Goal: Task Accomplishment & Management: Manage account settings

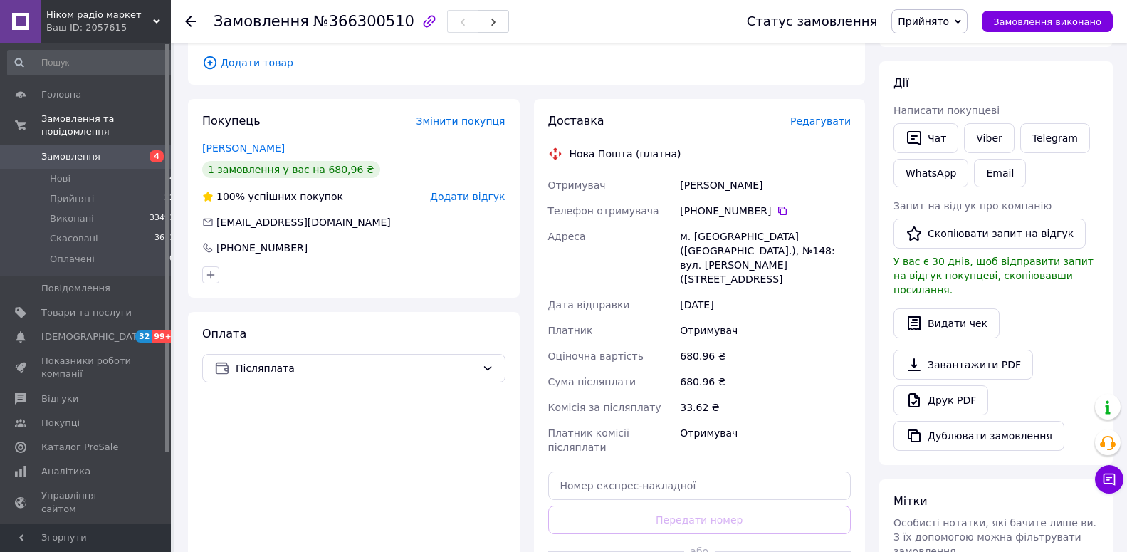
scroll to position [363, 0]
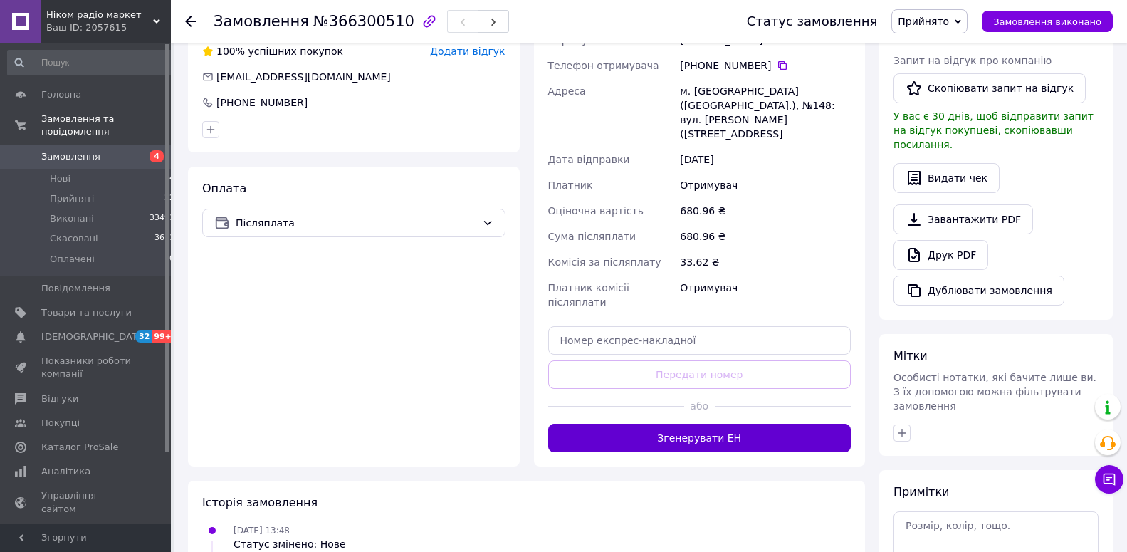
click at [778, 424] on button "Згенерувати ЕН" at bounding box center [699, 438] width 303 height 28
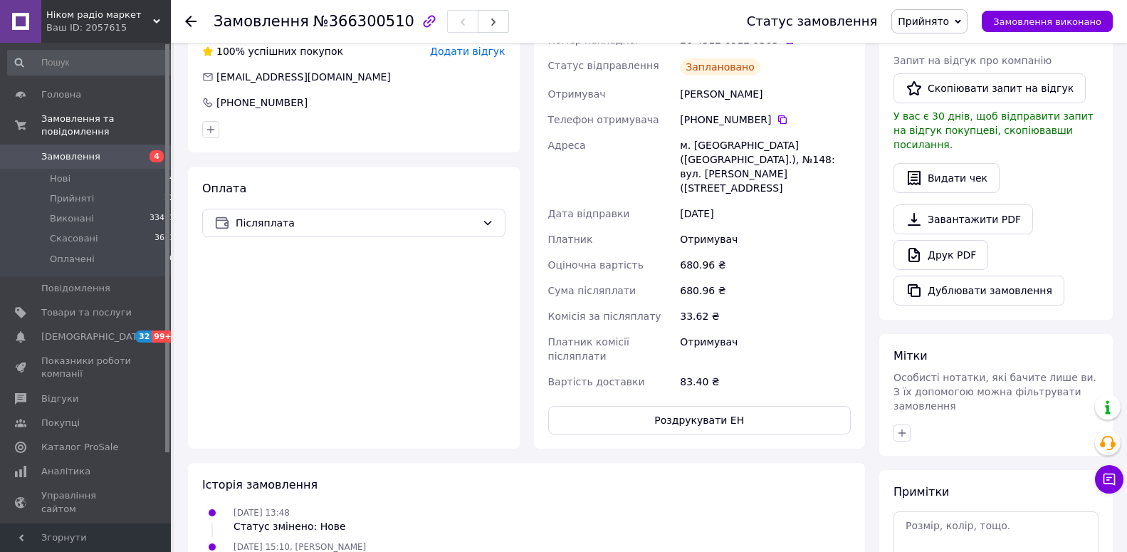
click at [926, 19] on span "Прийнято" at bounding box center [923, 21] width 51 height 11
click at [932, 48] on li "Виконано" at bounding box center [929, 49] width 75 height 21
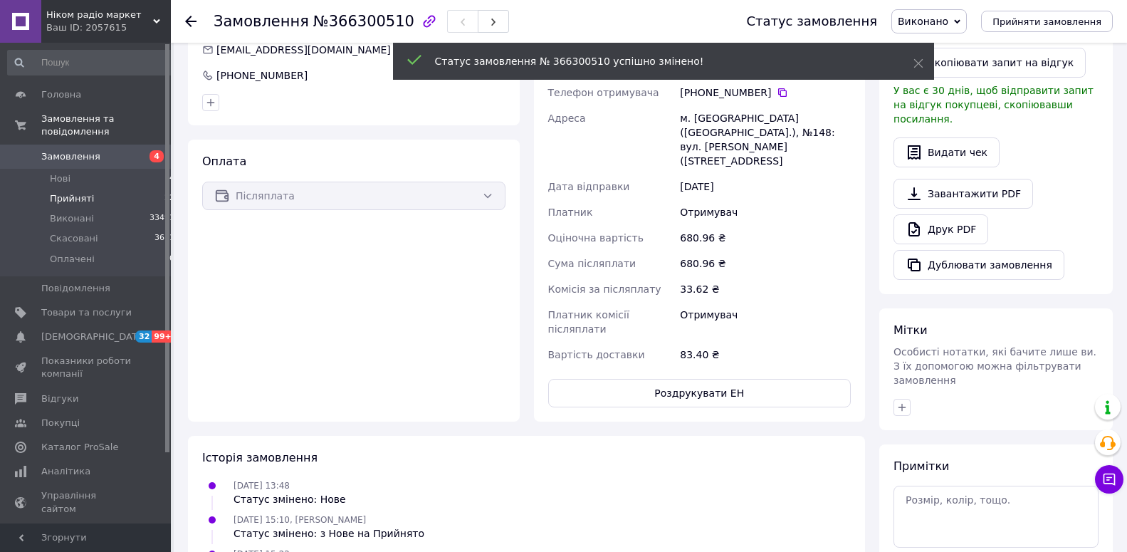
scroll to position [336, 0]
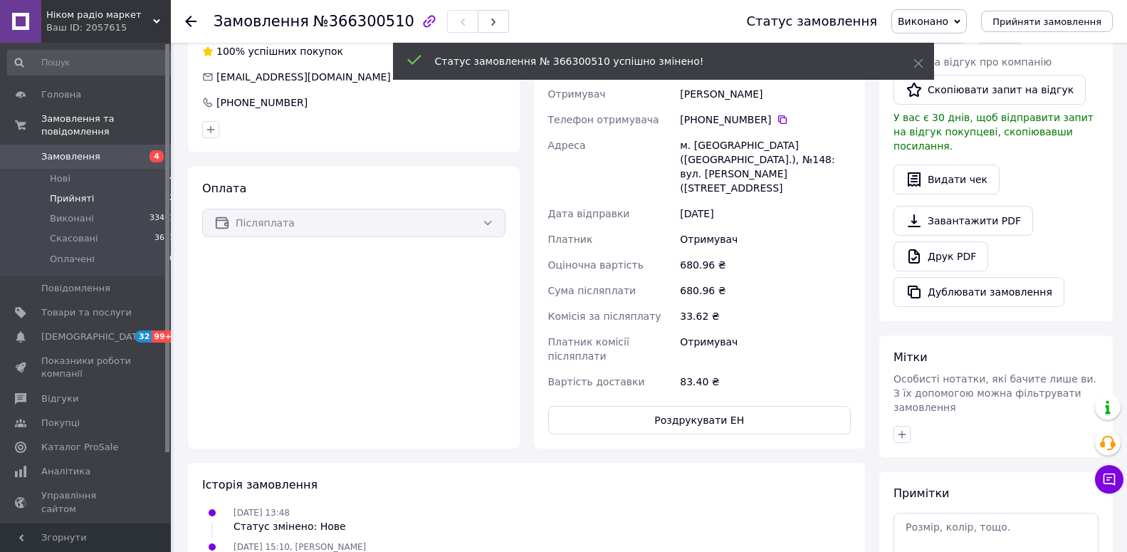
click at [88, 192] on span "Прийняті" at bounding box center [72, 198] width 44 height 13
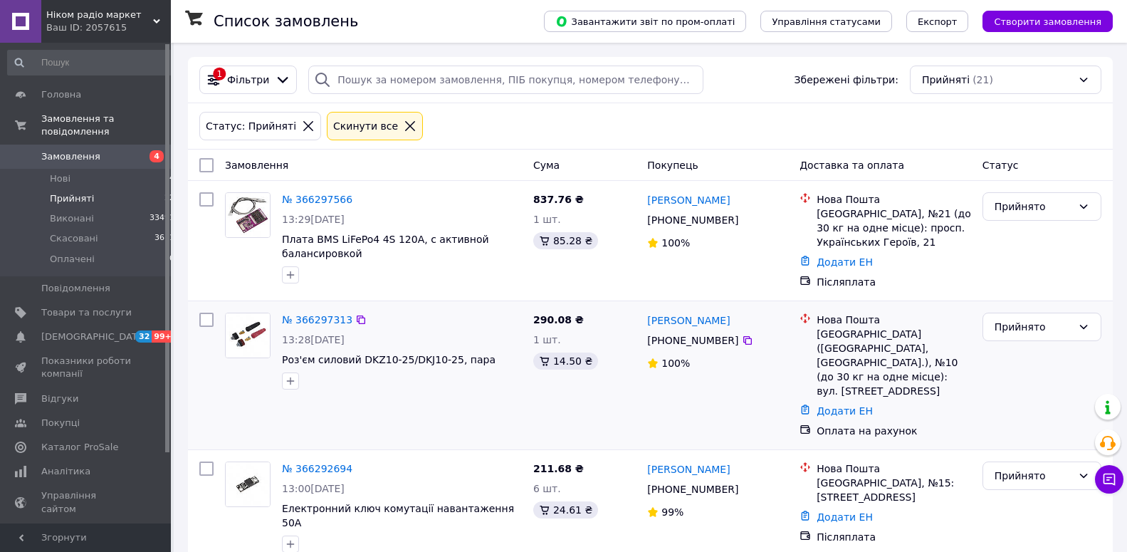
scroll to position [73, 0]
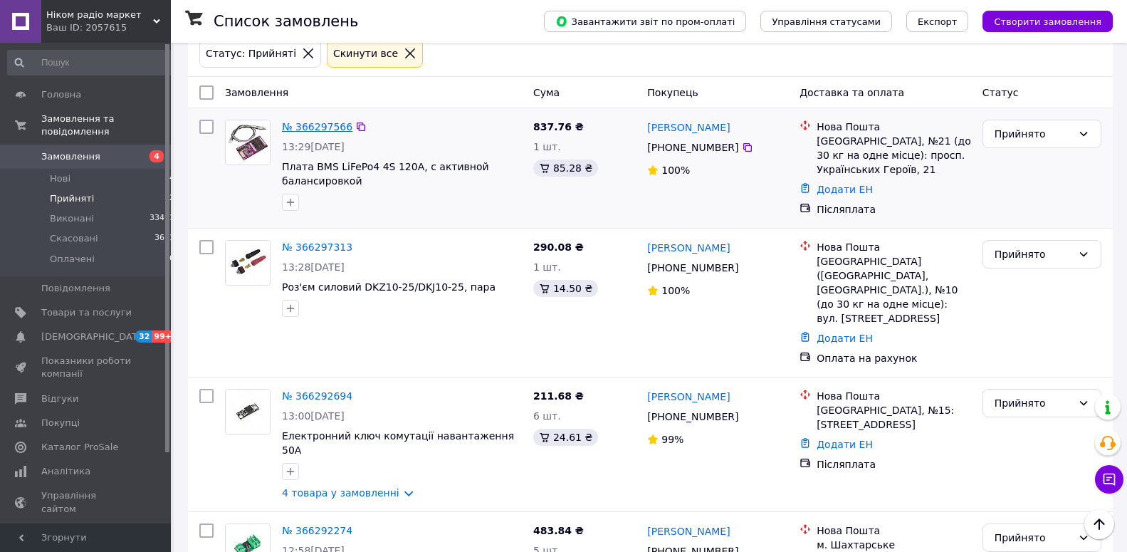
click at [305, 130] on link "№ 366297566" at bounding box center [317, 126] width 70 height 11
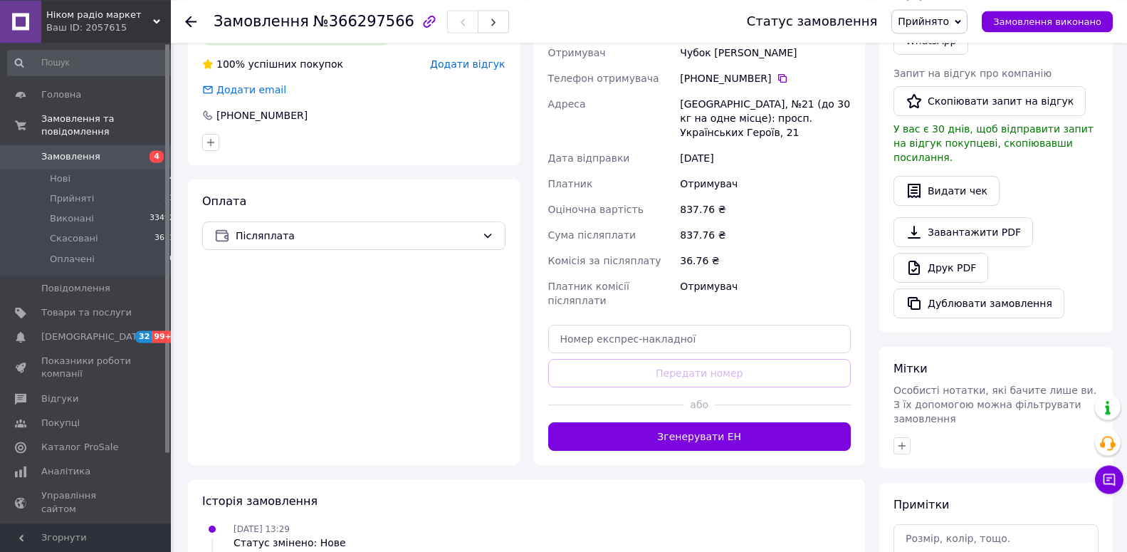
scroll to position [363, 0]
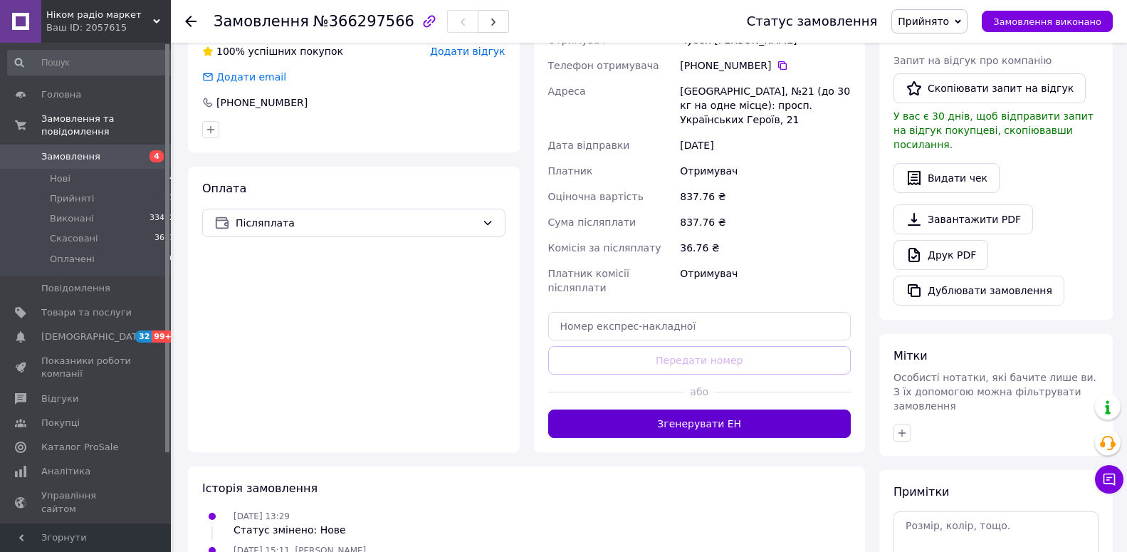
click at [664, 409] on button "Згенерувати ЕН" at bounding box center [699, 423] width 303 height 28
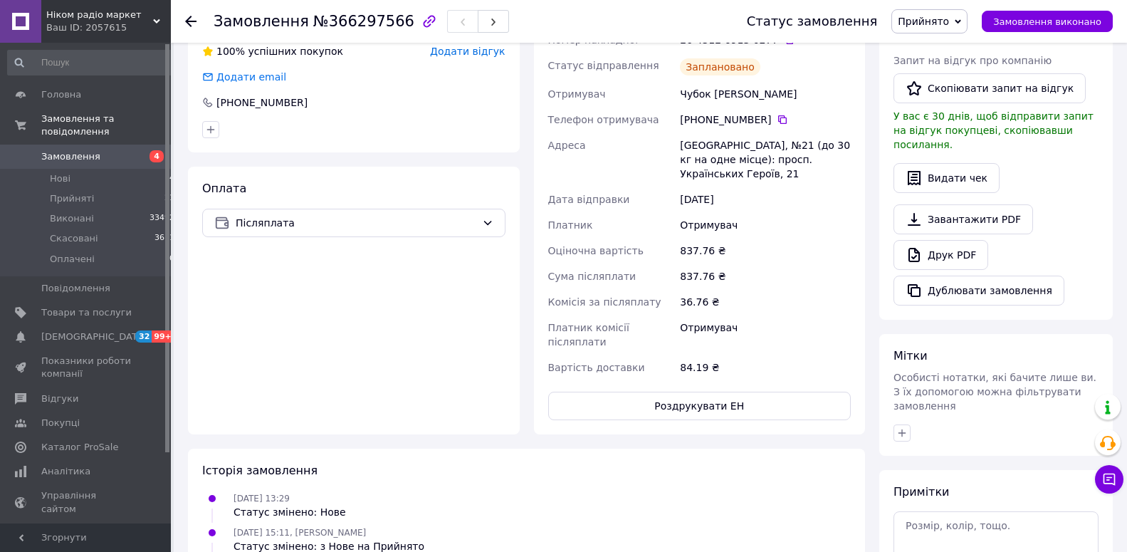
click at [949, 16] on span "Прийнято" at bounding box center [923, 21] width 51 height 11
click at [940, 52] on li "Виконано" at bounding box center [929, 49] width 75 height 21
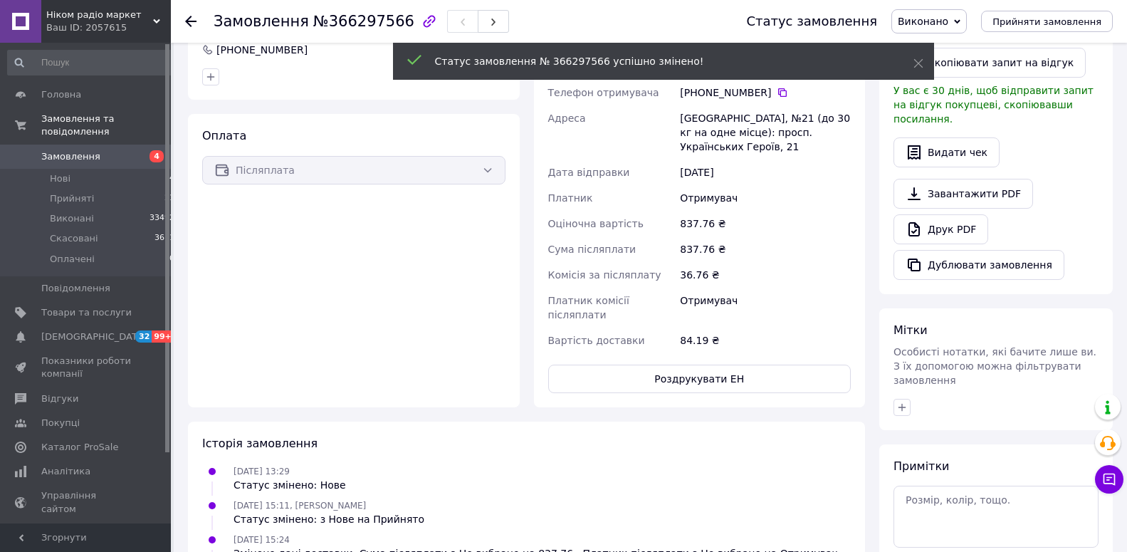
scroll to position [336, 0]
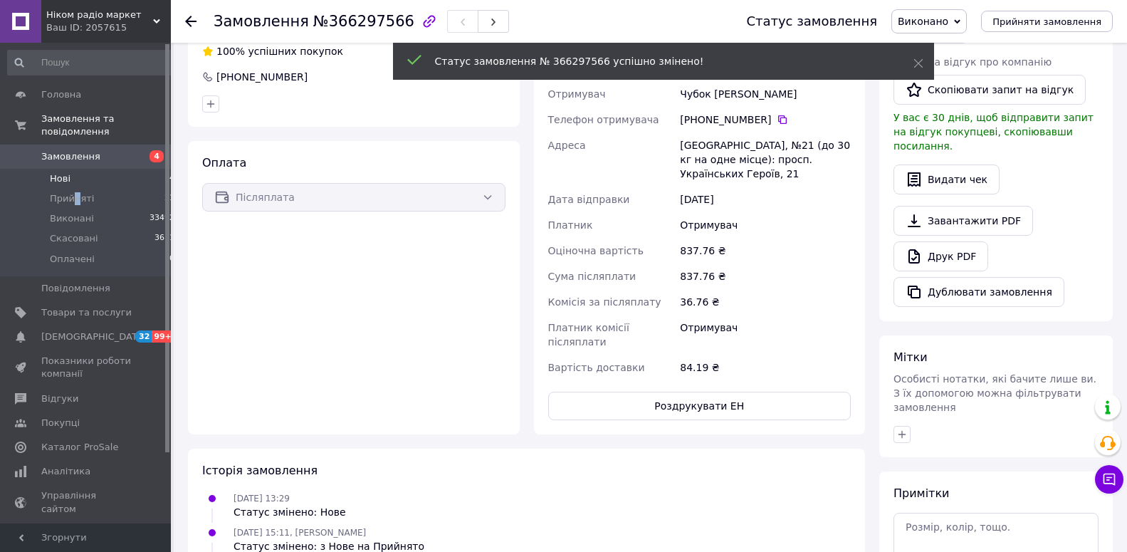
drag, startPoint x: 75, startPoint y: 184, endPoint x: 75, endPoint y: 171, distance: 13.5
click at [75, 192] on span "Прийняті" at bounding box center [72, 198] width 44 height 13
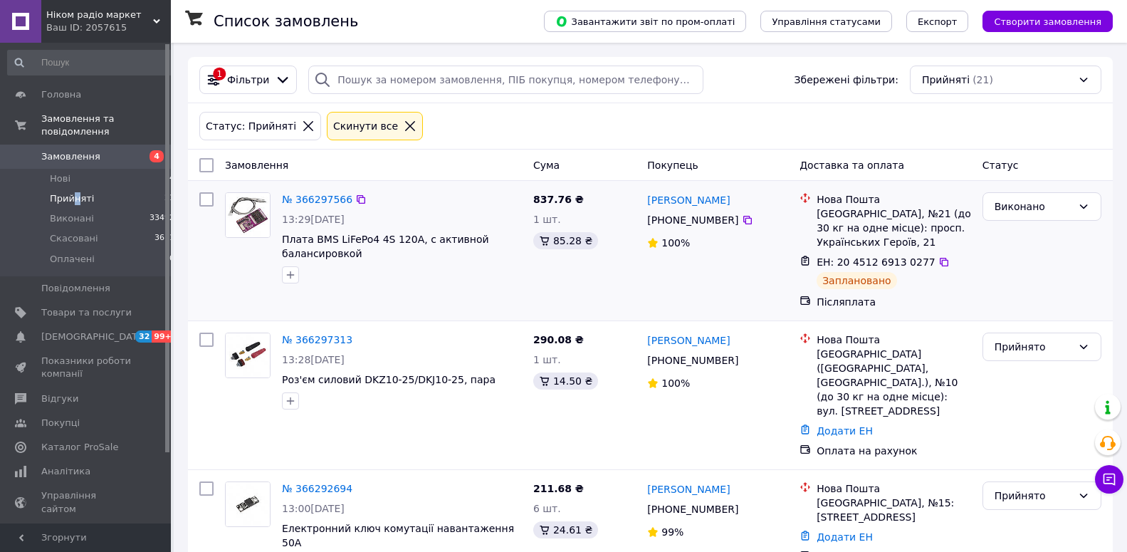
scroll to position [145, 0]
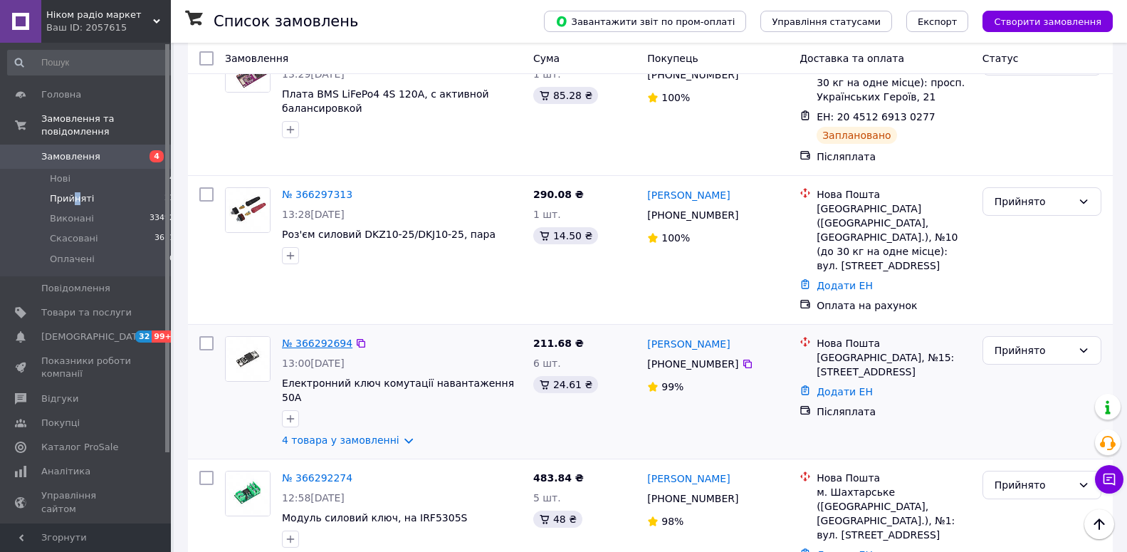
click at [329, 337] on link "№ 366292694" at bounding box center [317, 342] width 70 height 11
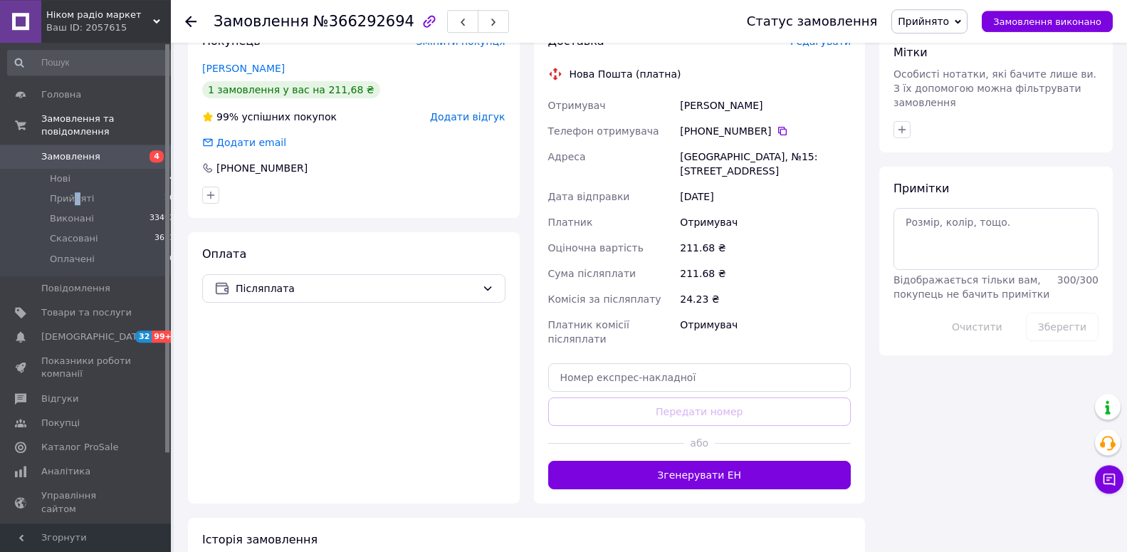
scroll to position [723, 0]
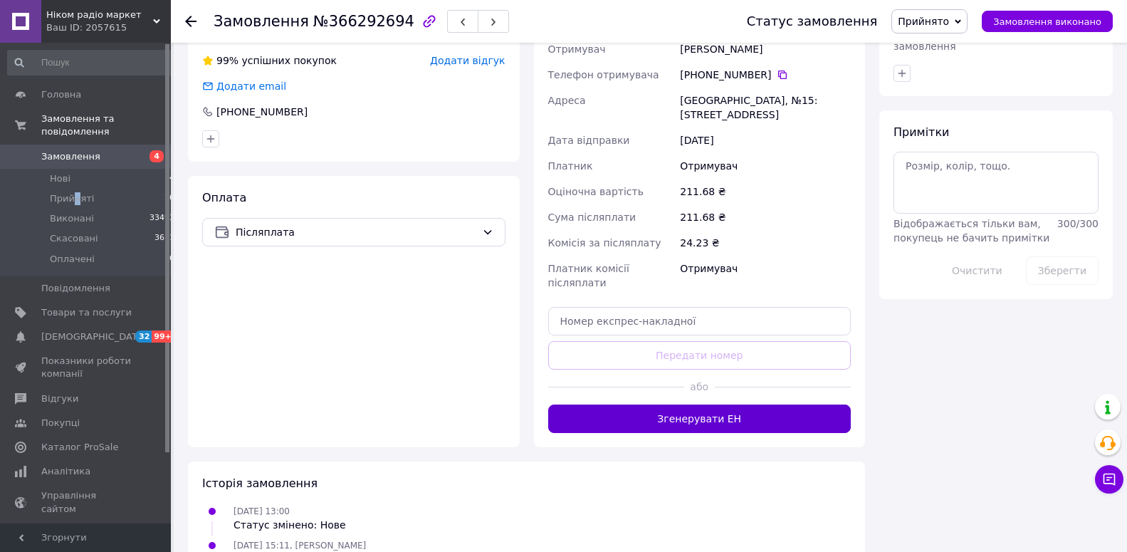
click at [646, 404] on button "Згенерувати ЕН" at bounding box center [699, 418] width 303 height 28
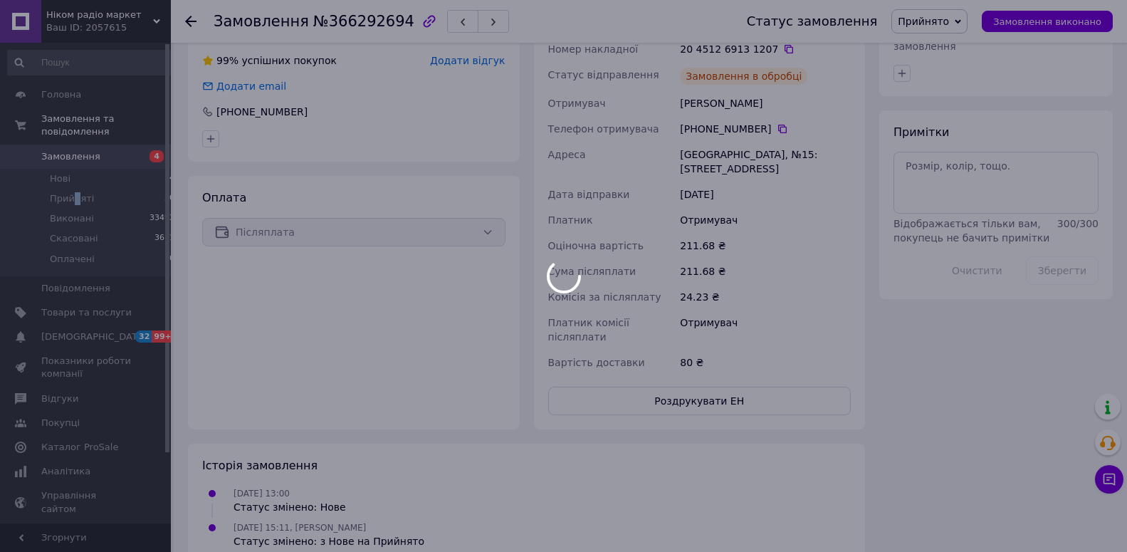
scroll to position [705, 0]
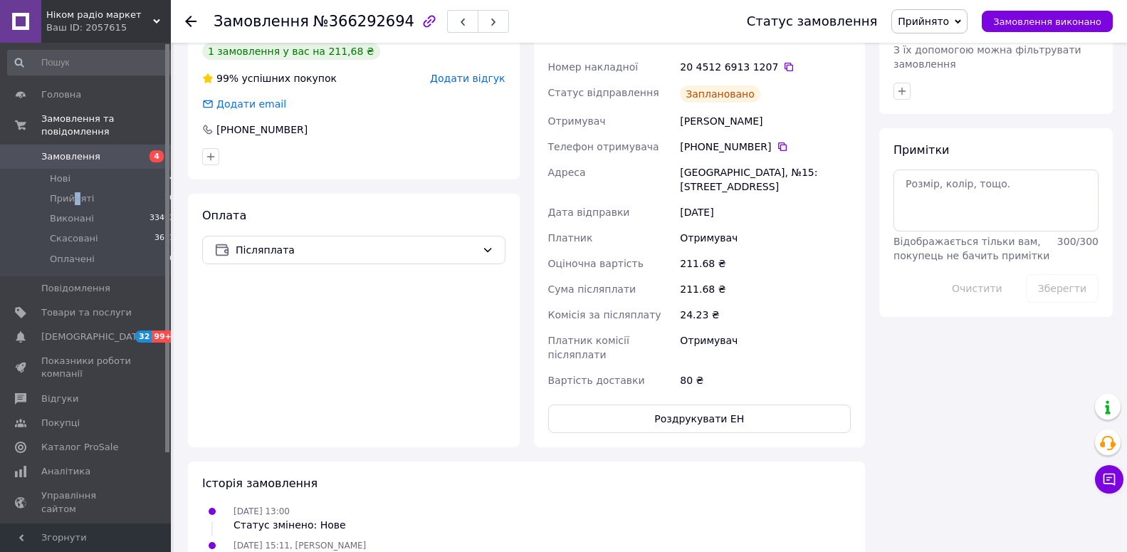
click at [925, 21] on span "Прийнято" at bounding box center [923, 21] width 51 height 11
click at [925, 52] on li "Виконано" at bounding box center [929, 49] width 75 height 21
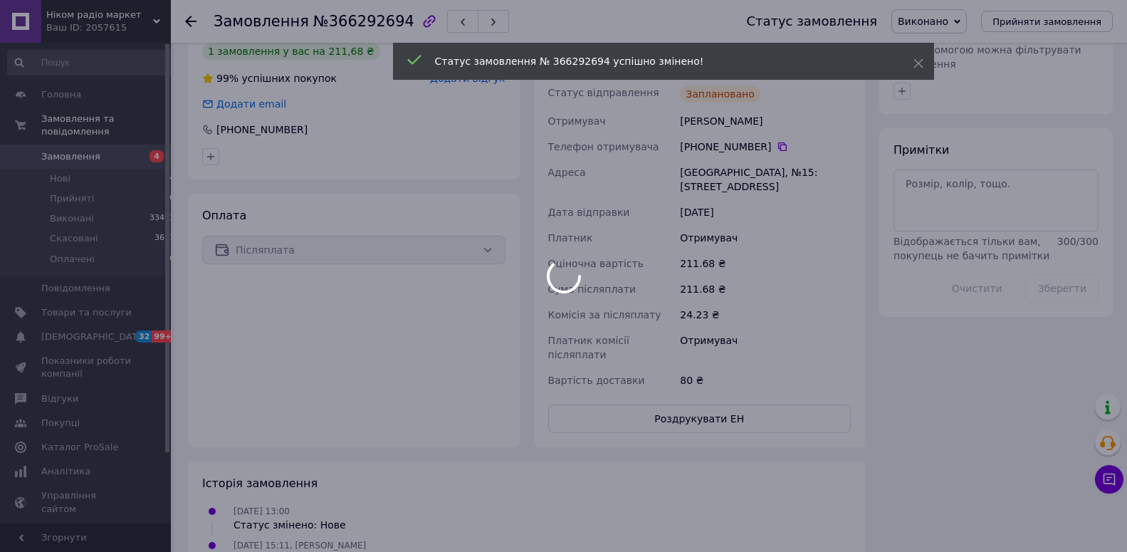
click at [91, 184] on div at bounding box center [563, 276] width 1127 height 552
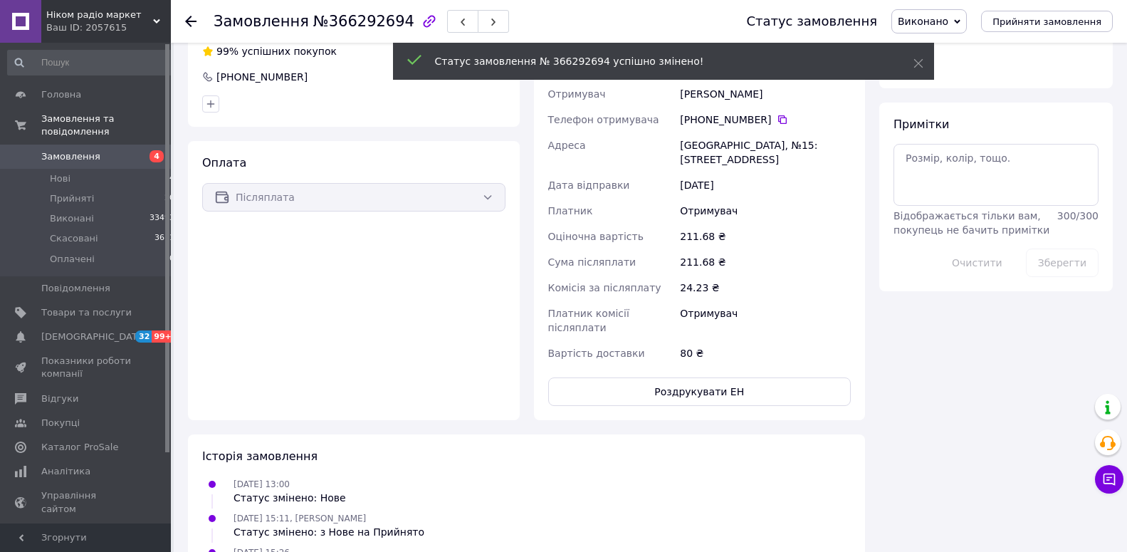
scroll to position [678, 0]
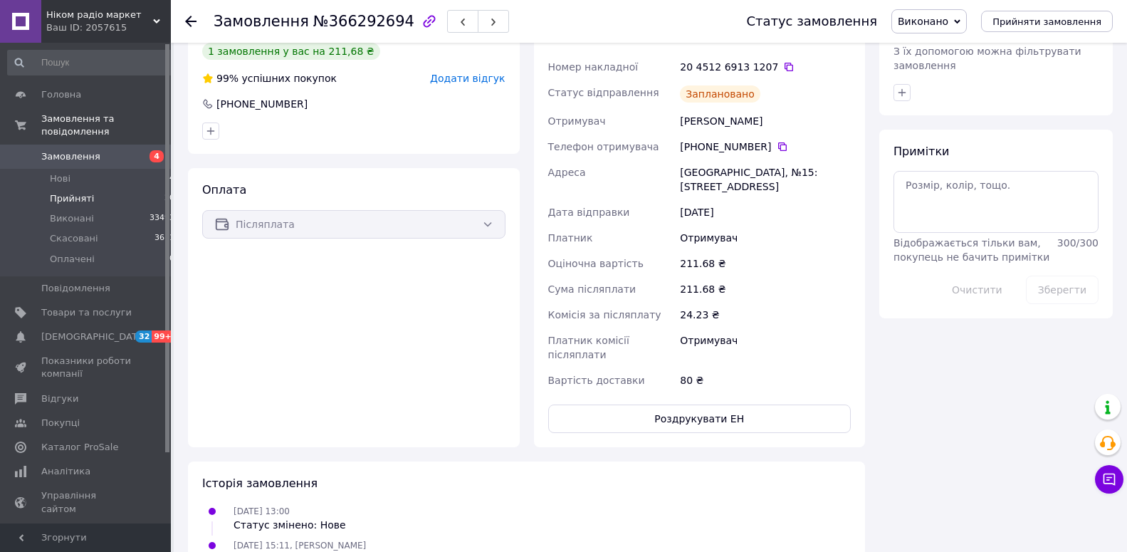
click at [68, 192] on span "Прийняті" at bounding box center [72, 198] width 44 height 13
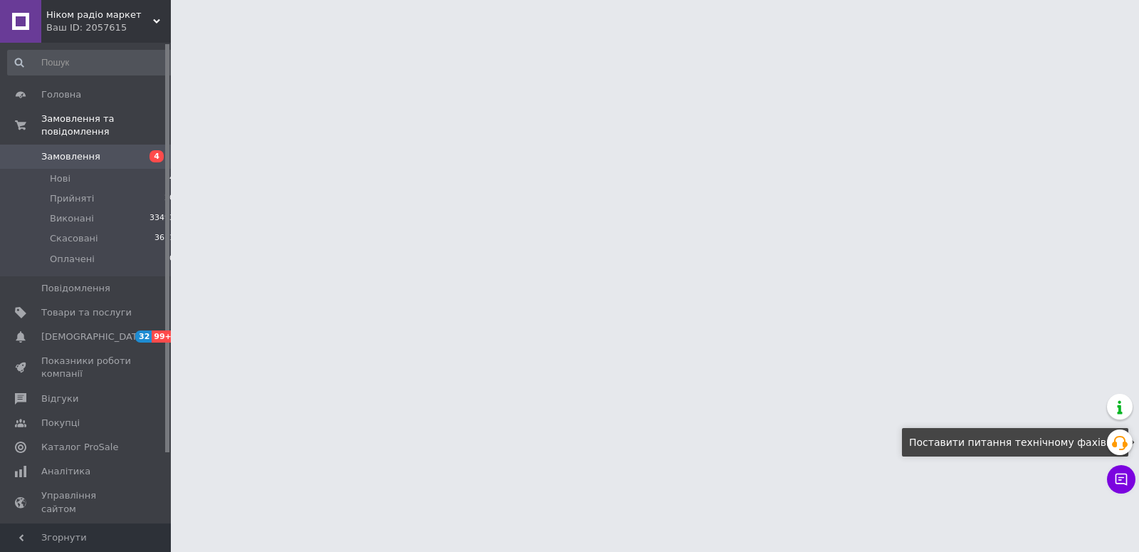
click at [1124, 483] on icon at bounding box center [1121, 479] width 12 height 12
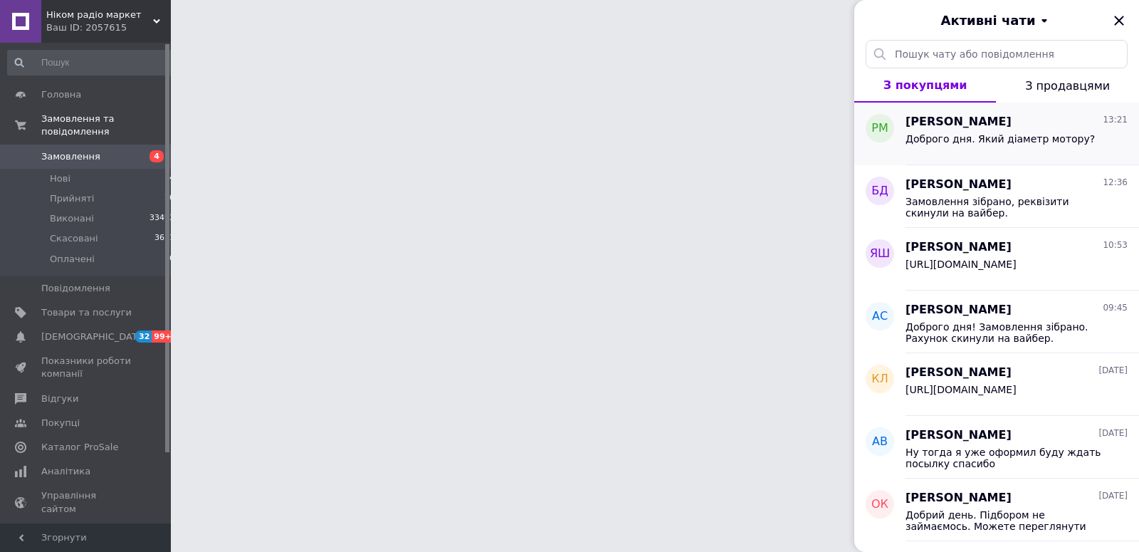
click at [967, 143] on span "Доброго дня. Який діаметр мотору?" at bounding box center [999, 138] width 189 height 11
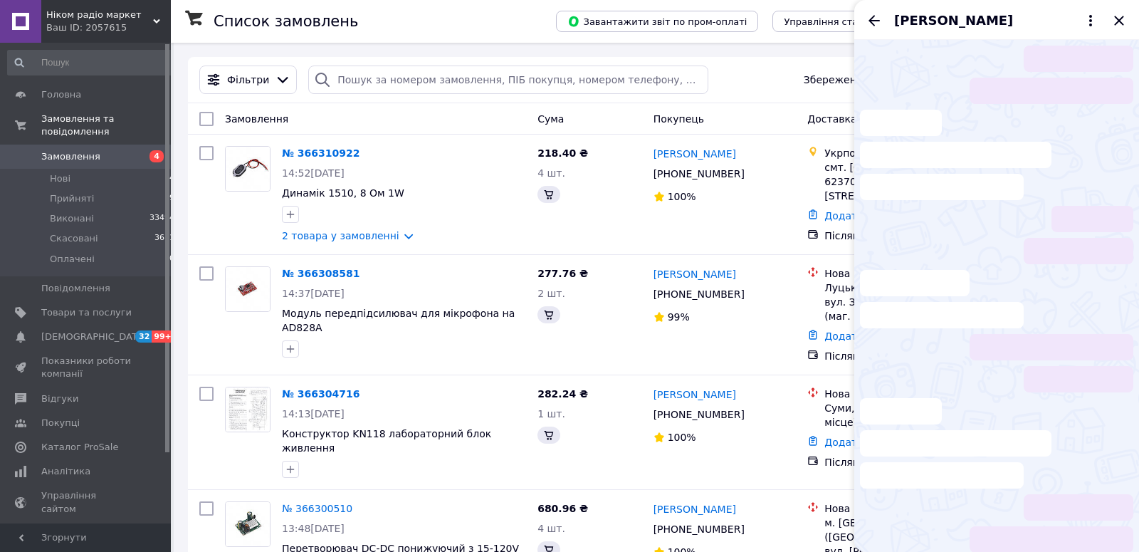
click at [1008, 142] on li at bounding box center [996, 155] width 273 height 90
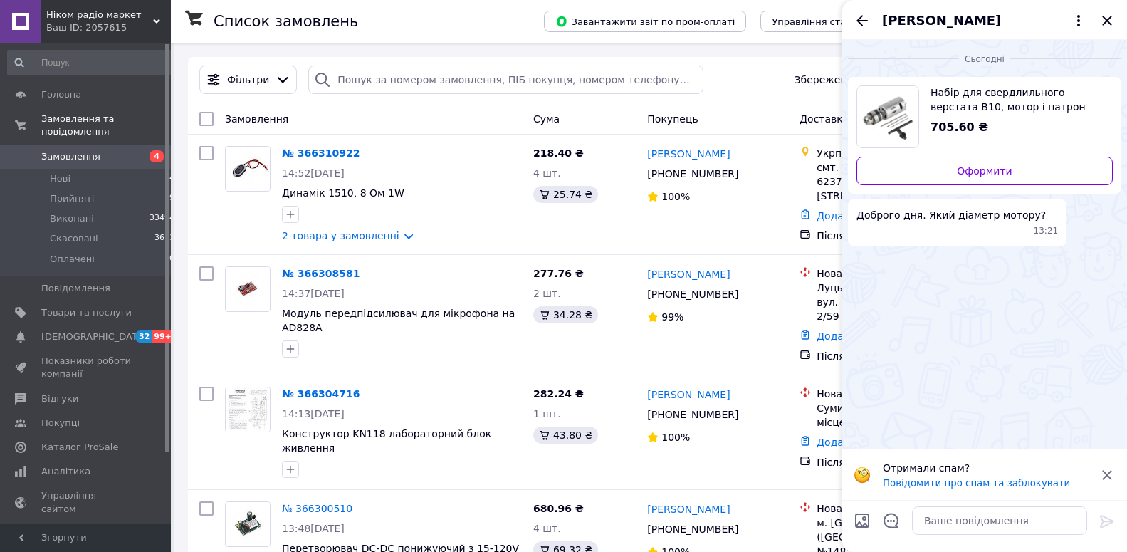
click at [955, 96] on span "Набір для свердлильного верстата B10, мотор і патрон" at bounding box center [1015, 99] width 171 height 28
click at [984, 518] on textarea at bounding box center [999, 520] width 175 height 28
type textarea "Добрий день ! 35,5 мм"
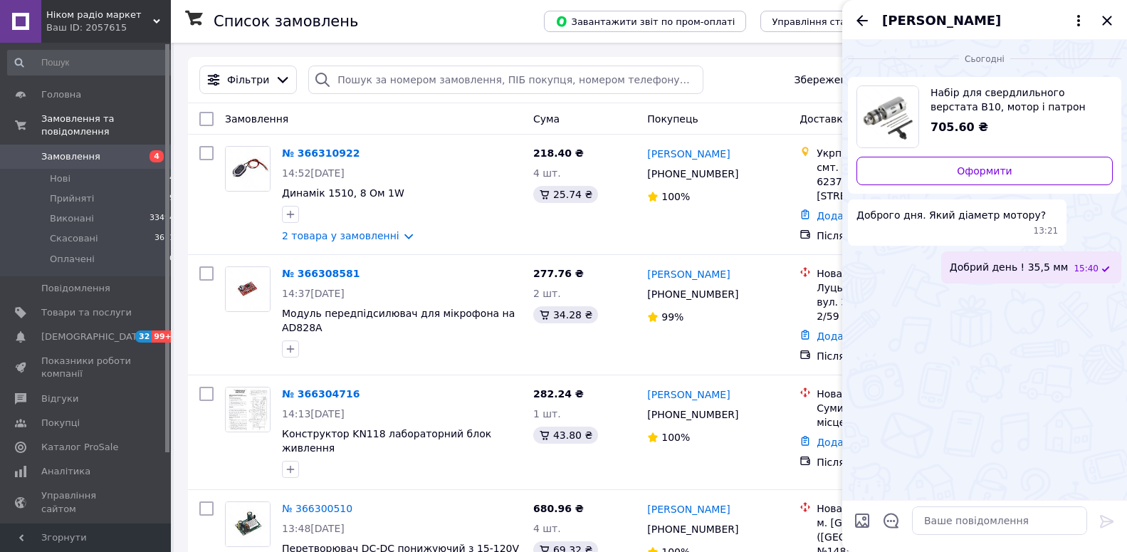
drag, startPoint x: 1108, startPoint y: 20, endPoint x: 1018, endPoint y: 0, distance: 92.6
click at [1100, 19] on icon "Закрити" at bounding box center [1106, 20] width 17 height 17
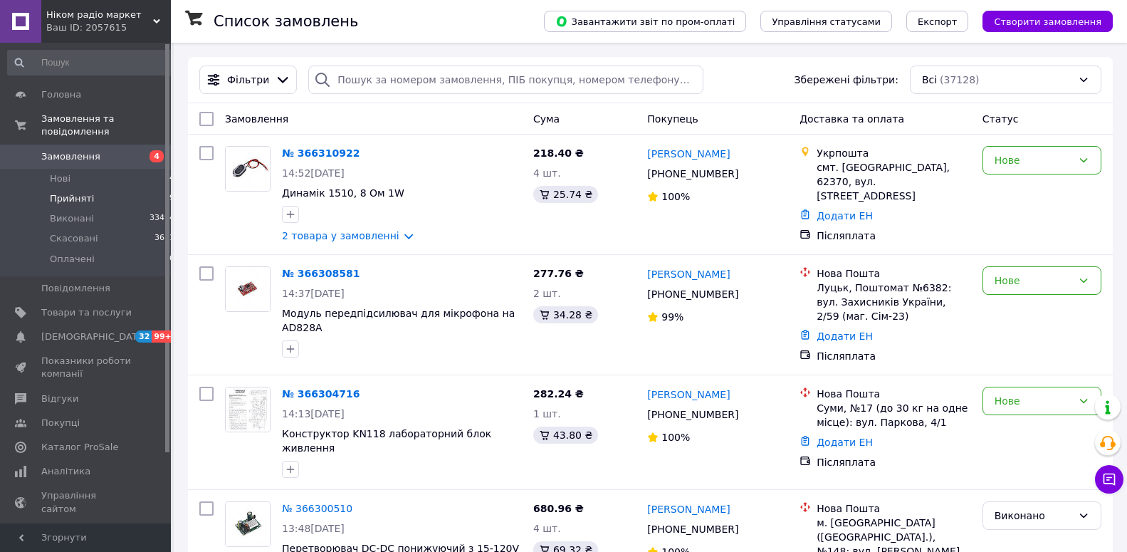
click at [66, 189] on li "Прийняті 19" at bounding box center [91, 199] width 183 height 20
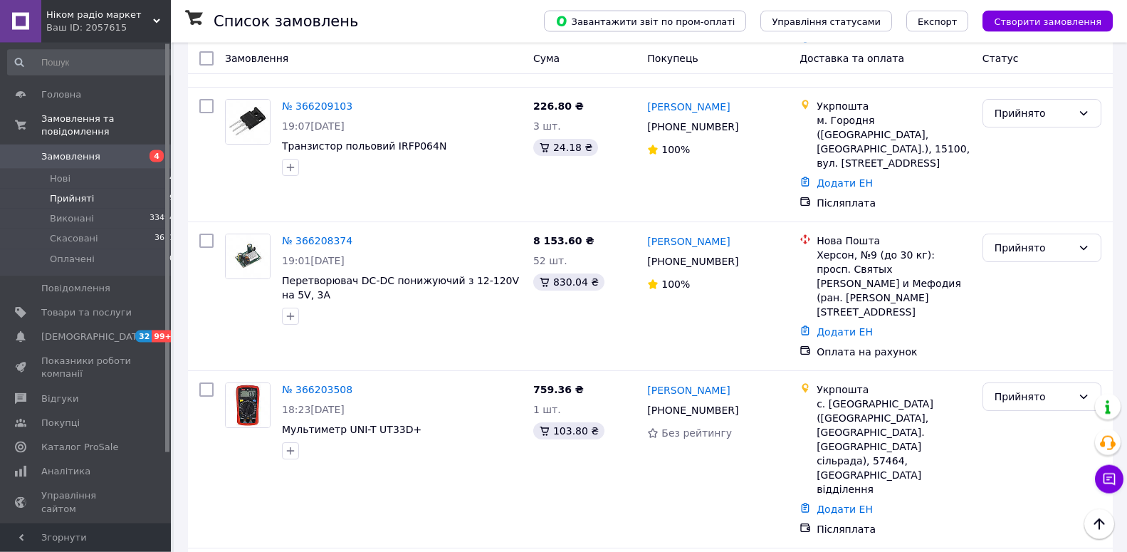
scroll to position [1307, 0]
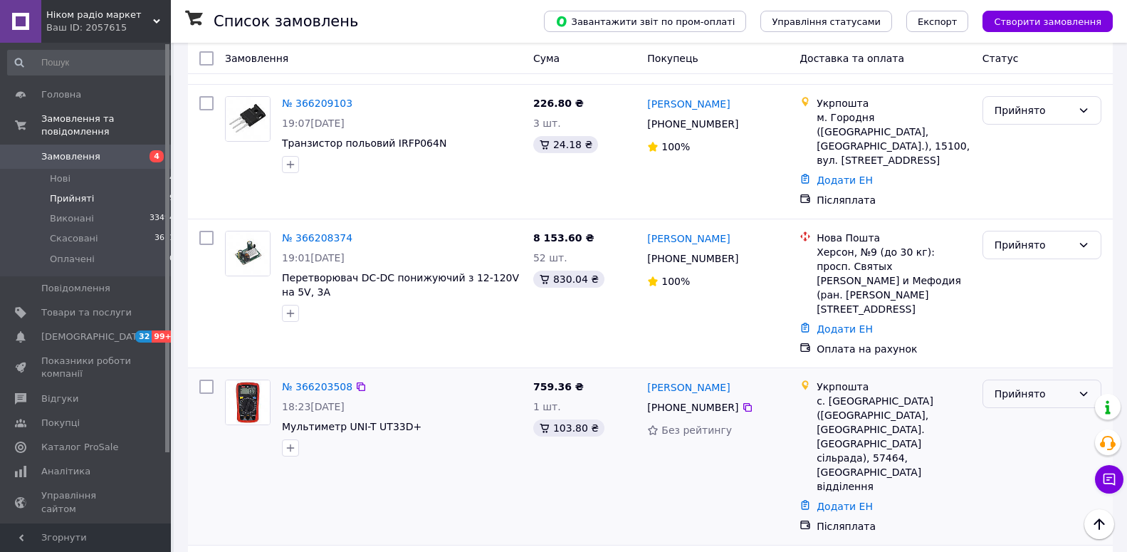
click at [1007, 386] on div "Прийнято" at bounding box center [1033, 394] width 78 height 16
click at [1015, 294] on li "Виконано" at bounding box center [1041, 293] width 117 height 26
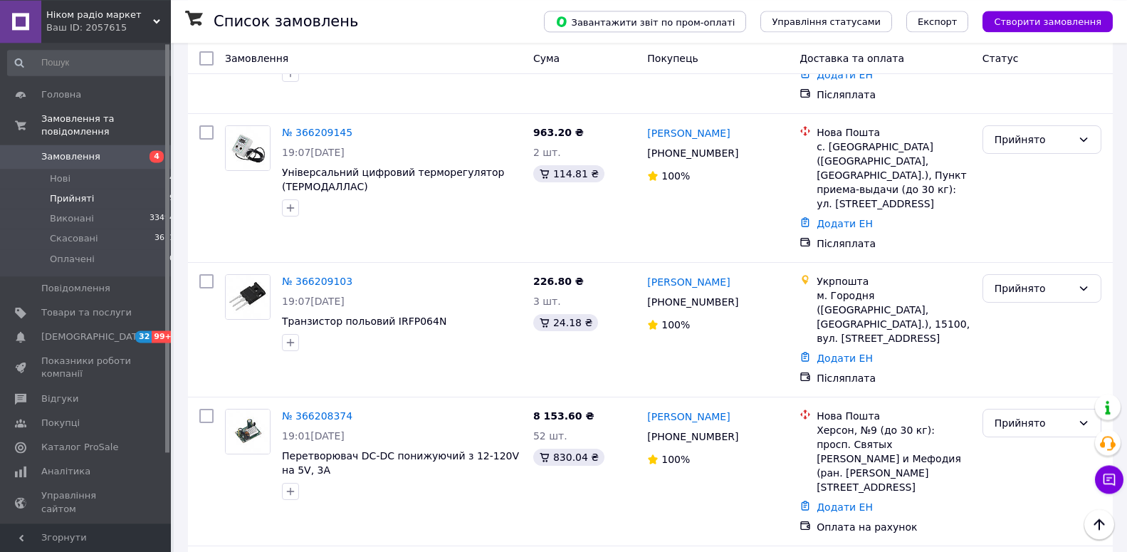
scroll to position [1120, 0]
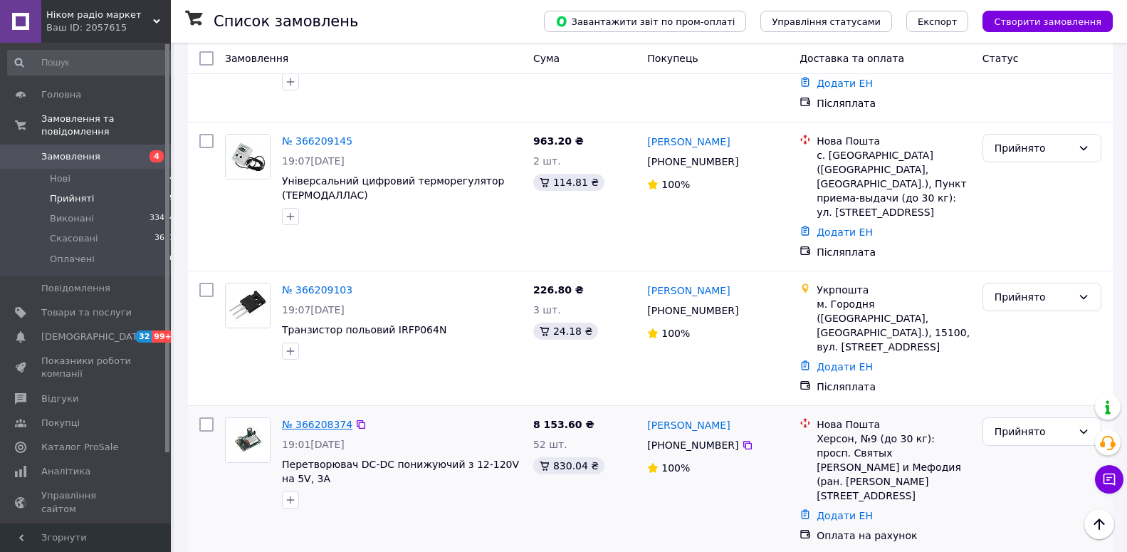
click at [327, 419] on link "№ 366208374" at bounding box center [317, 424] width 70 height 11
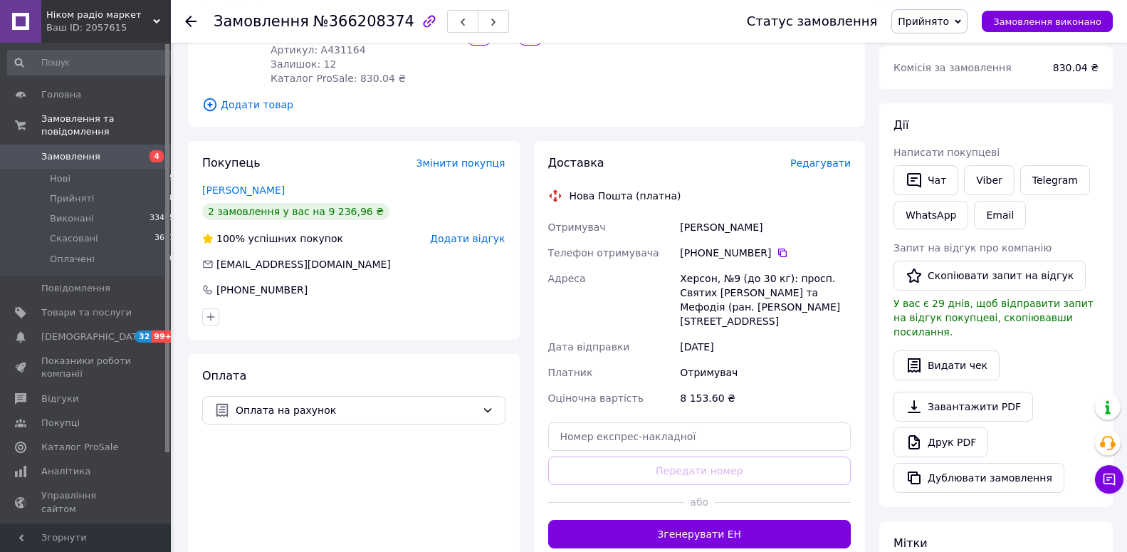
scroll to position [239, 0]
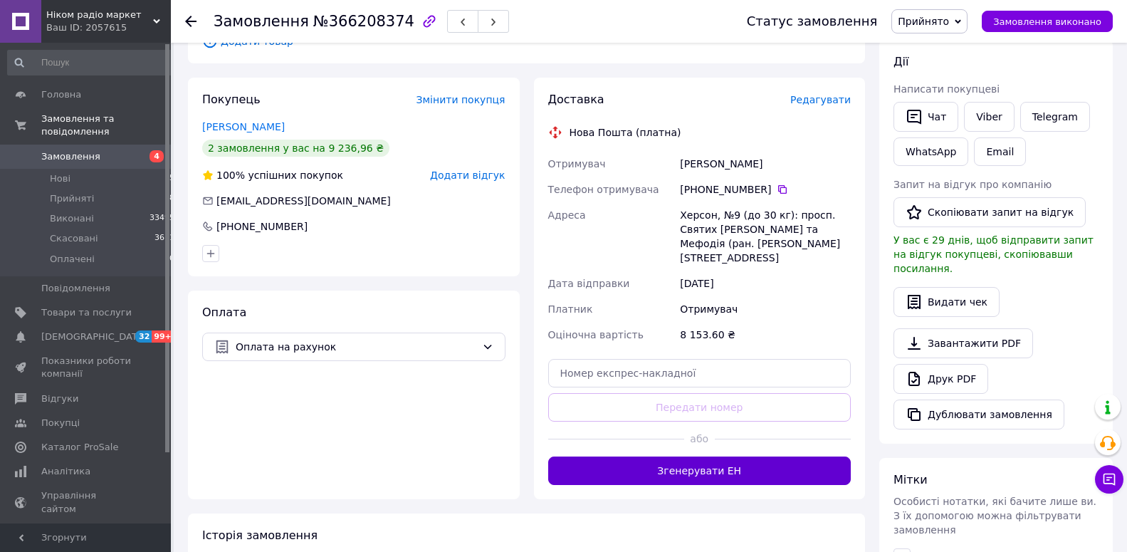
click at [752, 456] on button "Згенерувати ЕН" at bounding box center [699, 470] width 303 height 28
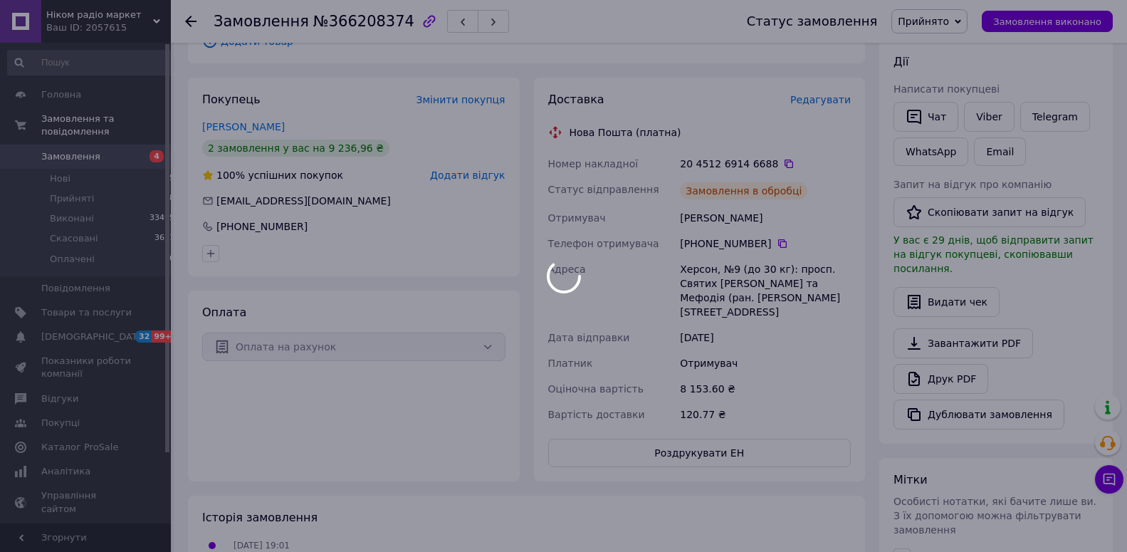
click at [921, 21] on div at bounding box center [563, 276] width 1127 height 552
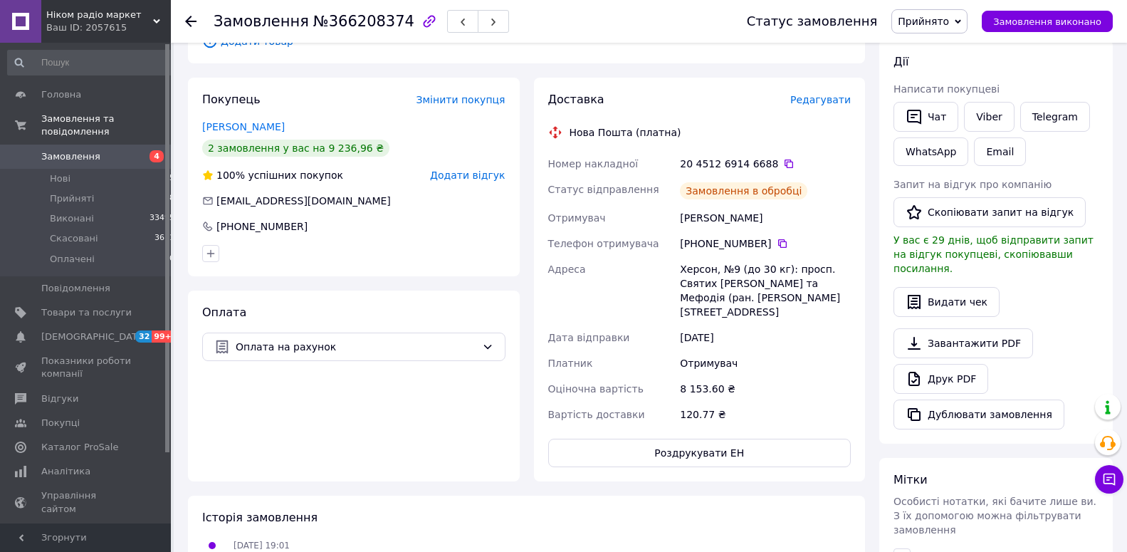
click at [925, 24] on span "Прийнято" at bounding box center [923, 21] width 51 height 11
drag, startPoint x: 925, startPoint y: 46, endPoint x: 933, endPoint y: 48, distance: 8.1
click at [925, 46] on li "Виконано" at bounding box center [929, 49] width 75 height 21
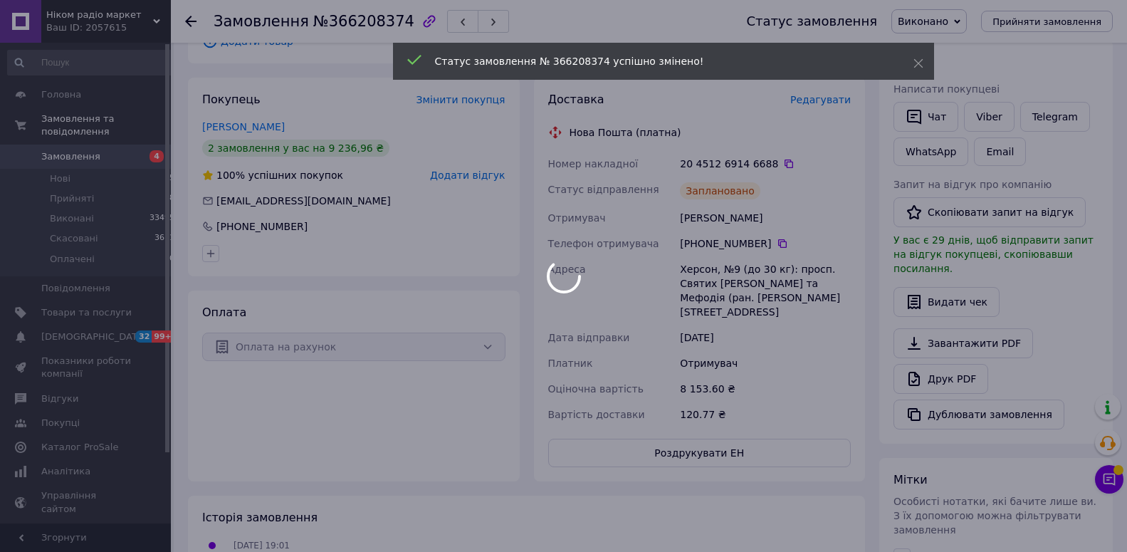
click at [66, 184] on div at bounding box center [563, 276] width 1127 height 552
